Goal: Task Accomplishment & Management: Complete application form

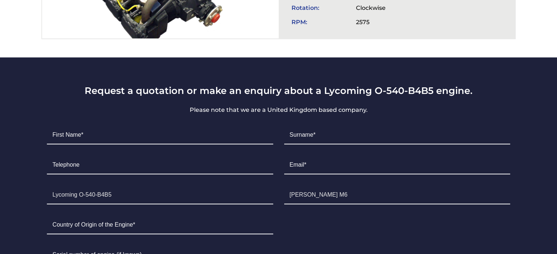
scroll to position [403, 0]
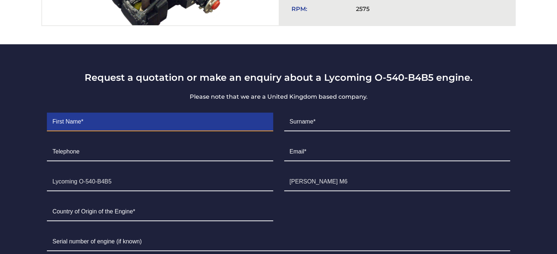
click at [148, 120] on input "Contact form" at bounding box center [160, 122] width 226 height 18
type input "CARLOS"
type input "CORREA"
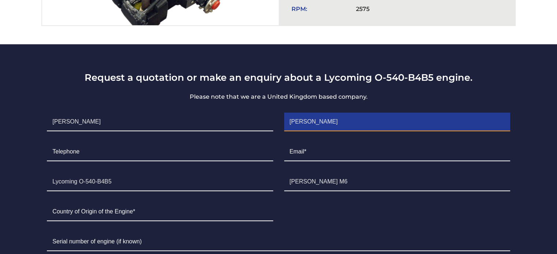
type input "7867058822"
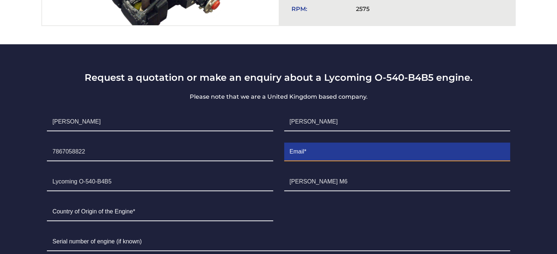
type input "sales1@goldenwingsinternational.net"
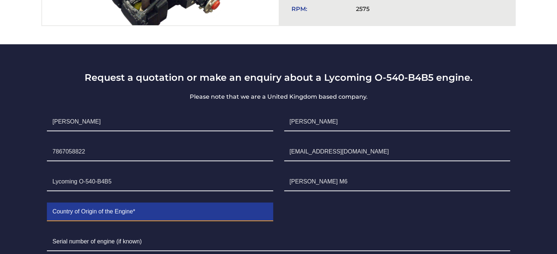
type input "Estados Unidos"
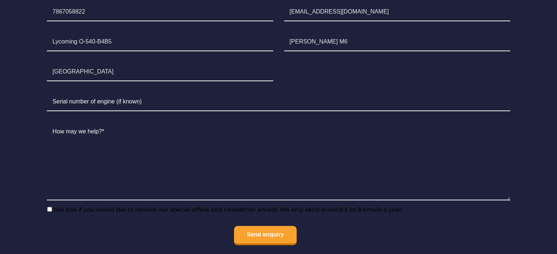
scroll to position [549, 0]
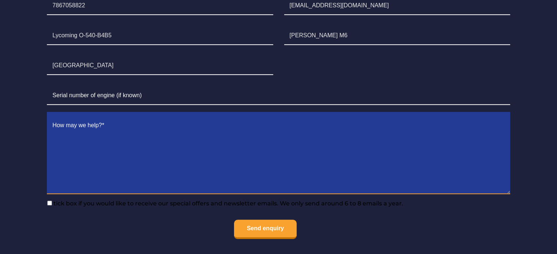
click at [154, 180] on textarea "Contact form" at bounding box center [278, 156] width 463 height 78
drag, startPoint x: 120, startPoint y: 124, endPoint x: 40, endPoint y: 123, distance: 80.5
click at [40, 123] on div "Request a quotation or make an enquiry about a Lycoming O-540-B4B5 engine. Plea…" at bounding box center [278, 85] width 490 height 320
paste textarea "0-540B4B5"
click at [120, 123] on textarea "THE BEST PRICE 0-540B4B5" at bounding box center [278, 156] width 463 height 78
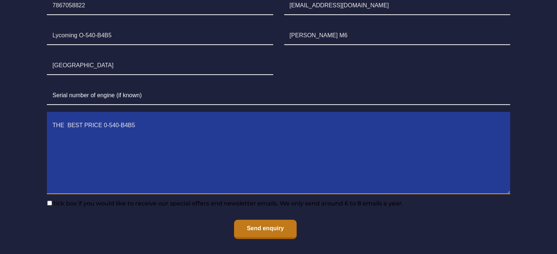
type textarea "THE BEST PRICE 0-540-B4B5"
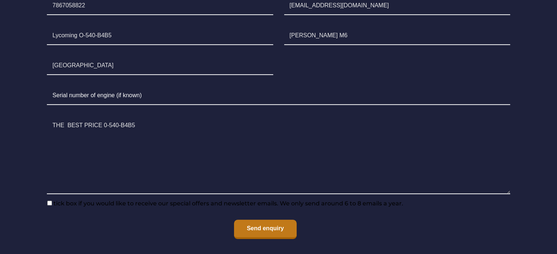
click at [261, 224] on input "Send enquiry" at bounding box center [265, 229] width 63 height 19
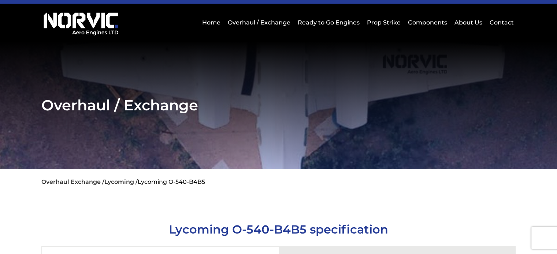
scroll to position [0, 0]
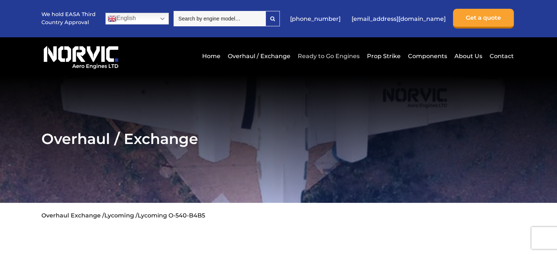
click at [333, 57] on link "Ready to Go Engines" at bounding box center [329, 56] width 66 height 18
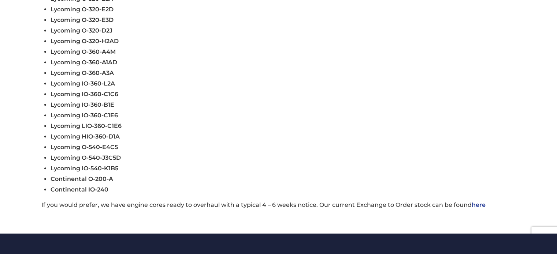
scroll to position [329, 0]
